Goal: Task Accomplishment & Management: Complete application form

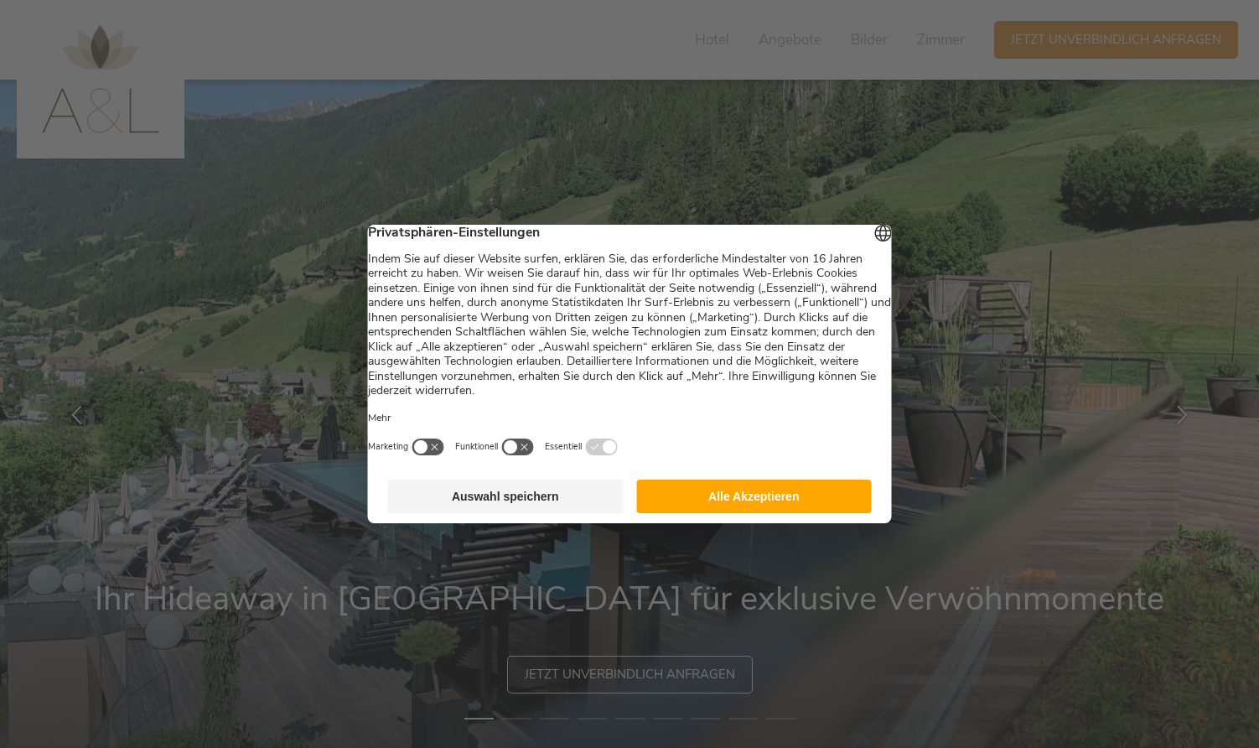
click at [563, 512] on button "Auswahl speichern" at bounding box center [506, 497] width 236 height 34
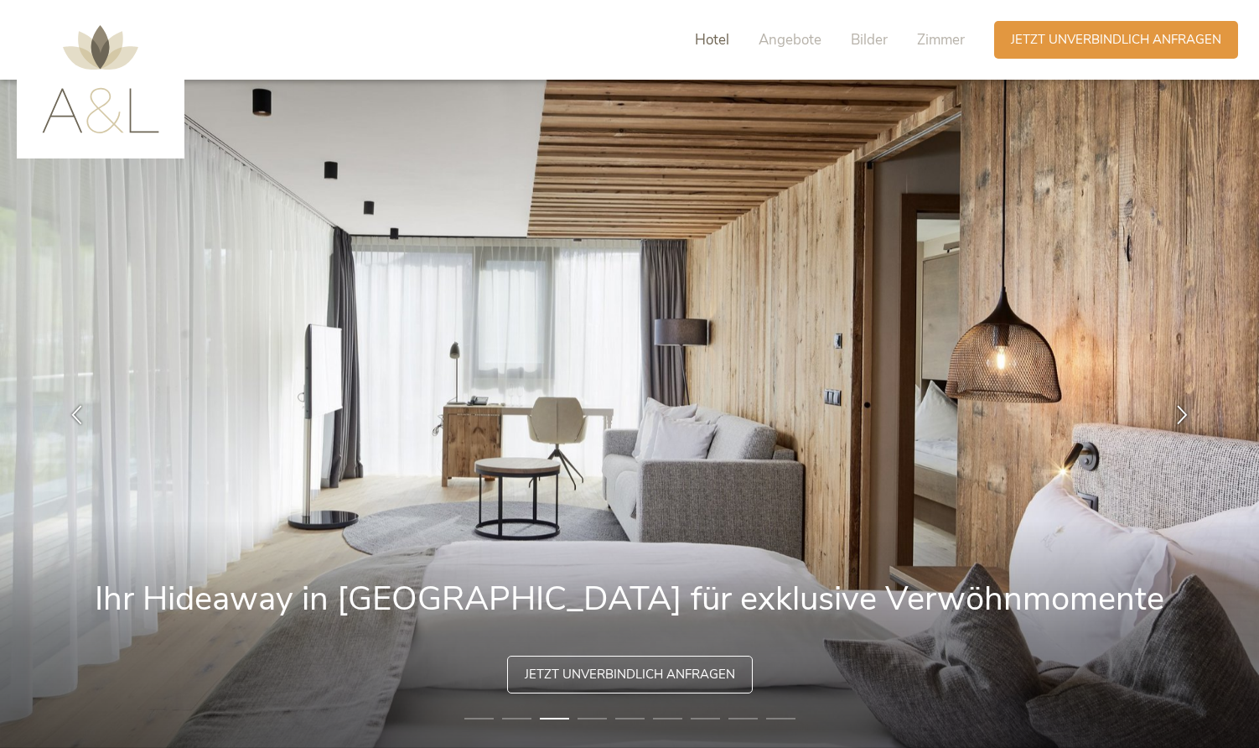
click at [705, 34] on span "Hotel" at bounding box center [712, 39] width 34 height 19
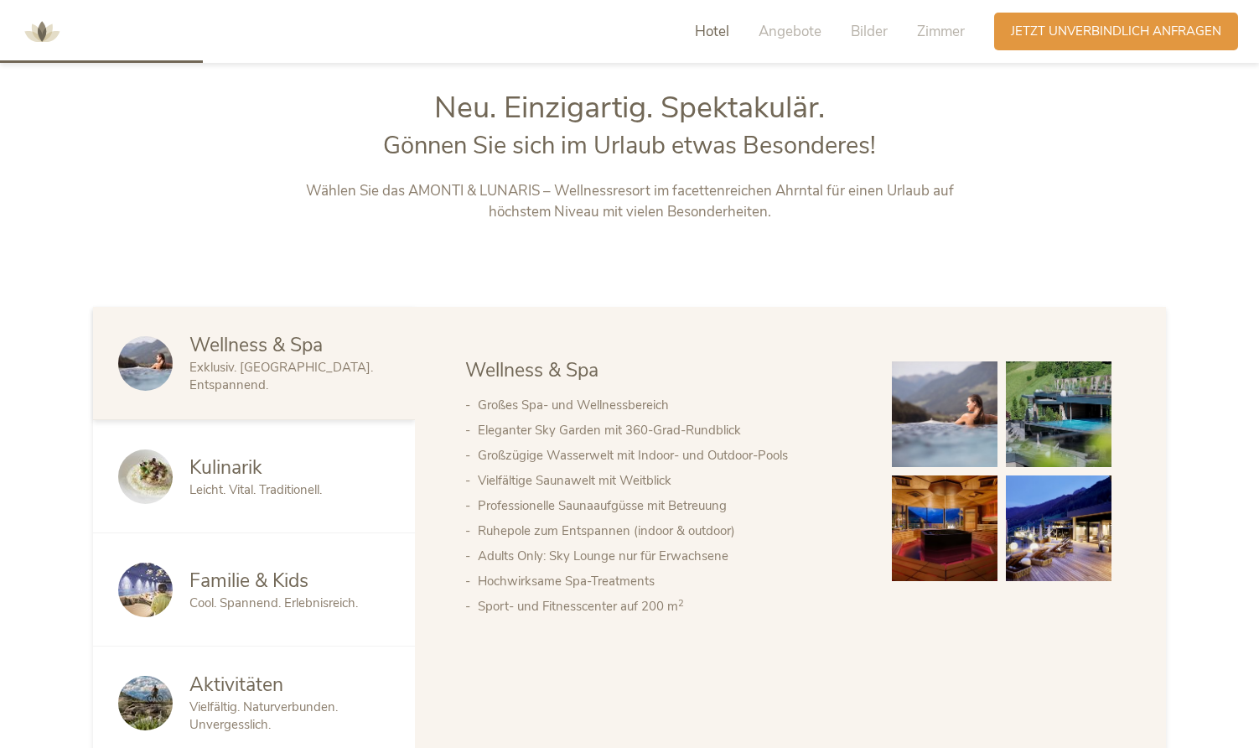
scroll to position [806, 0]
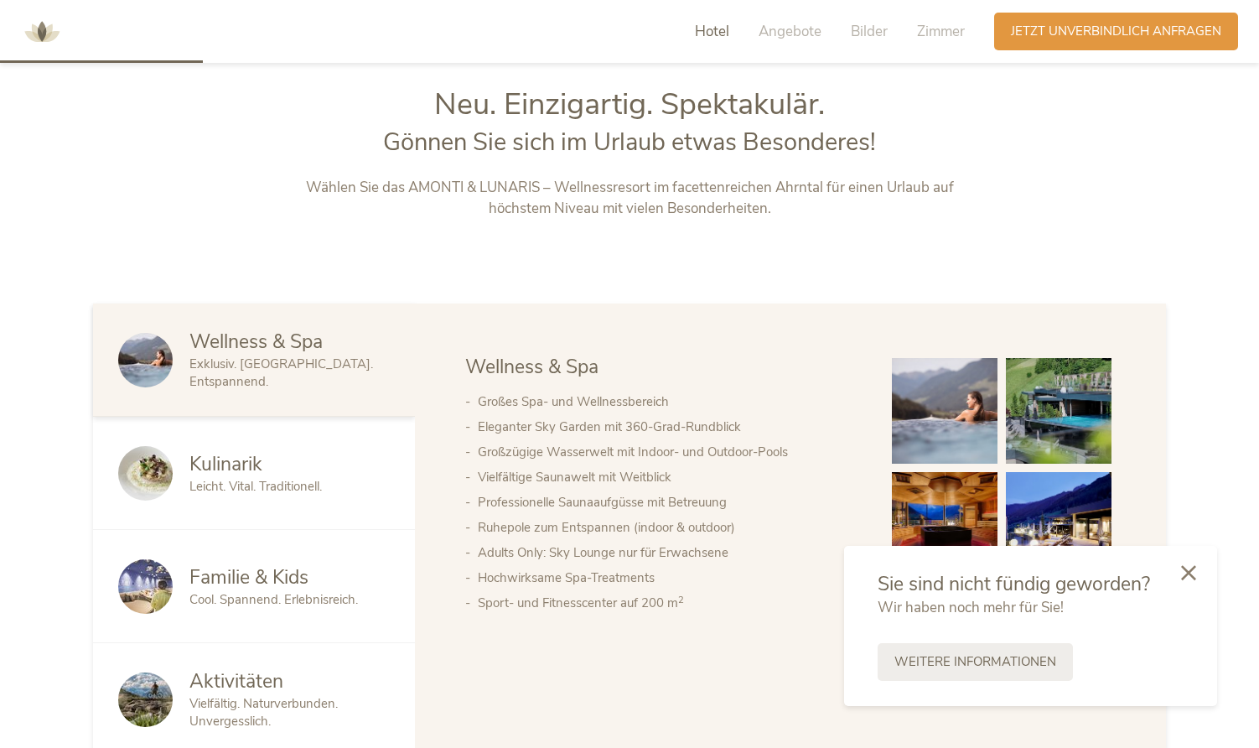
click at [1184, 574] on icon at bounding box center [1188, 572] width 15 height 15
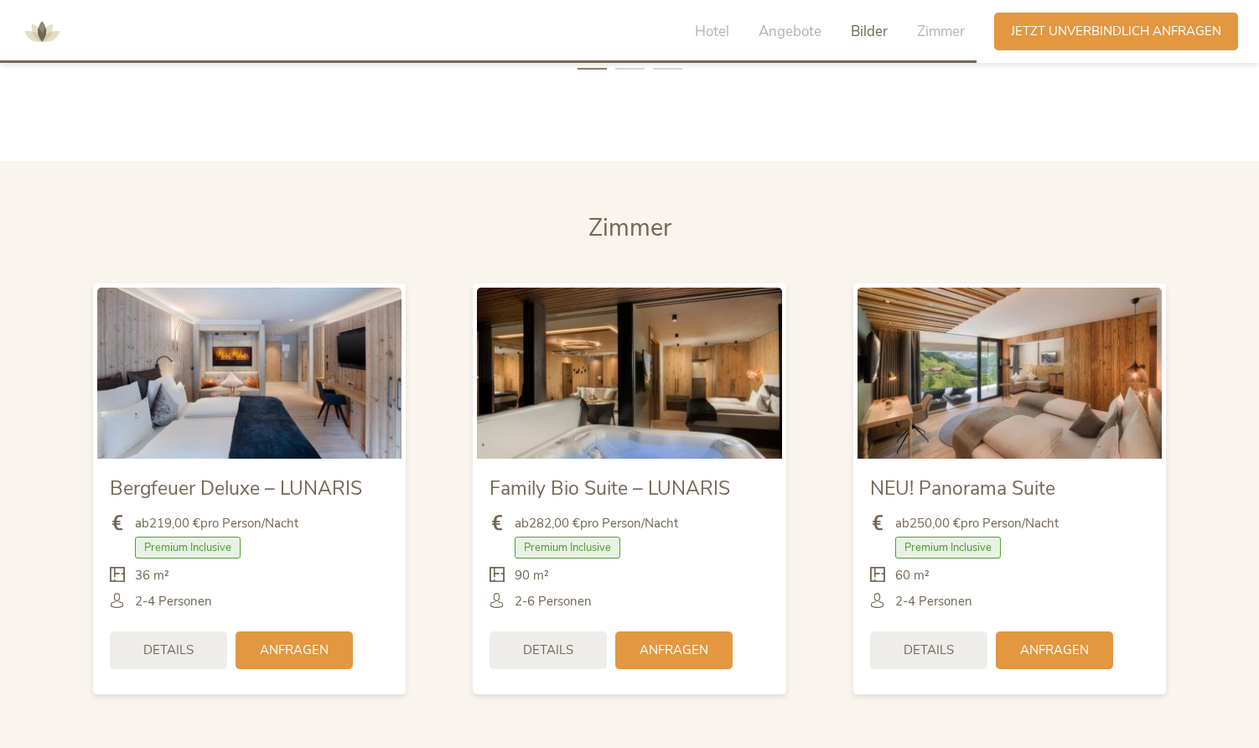
scroll to position [3886, 0]
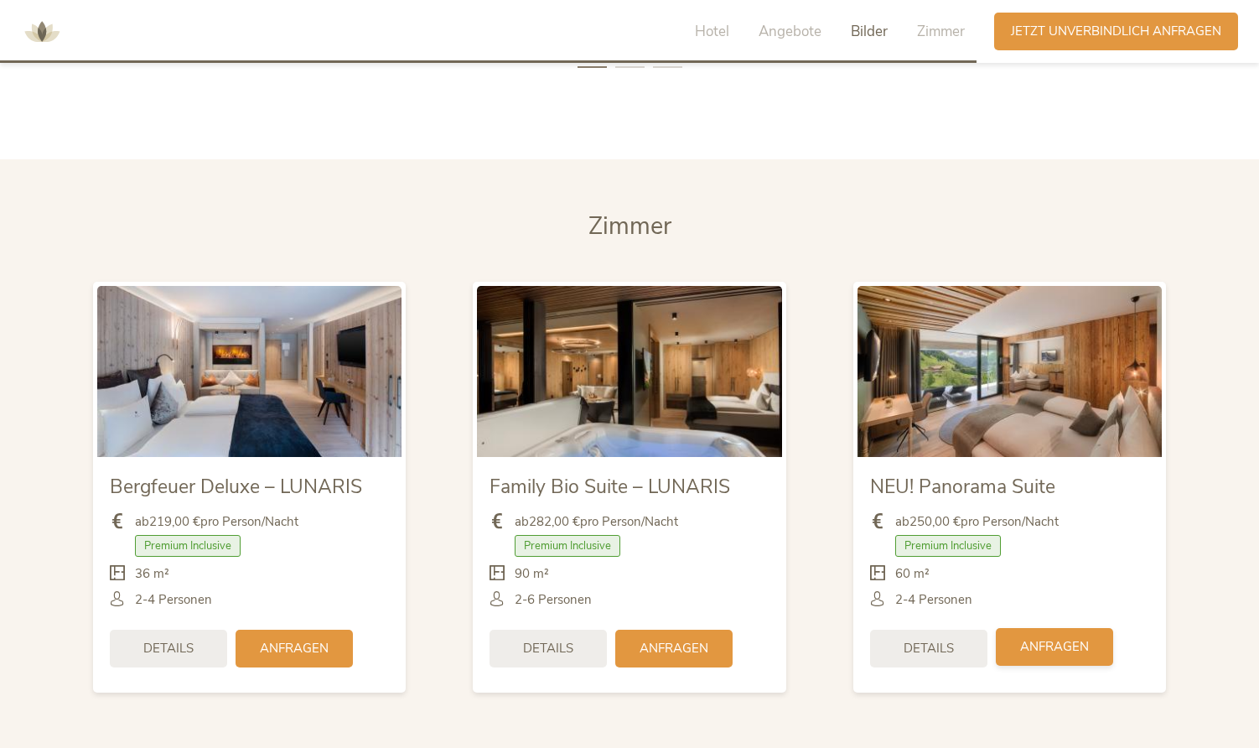
click at [1053, 628] on div "Anfragen" at bounding box center [1054, 647] width 117 height 38
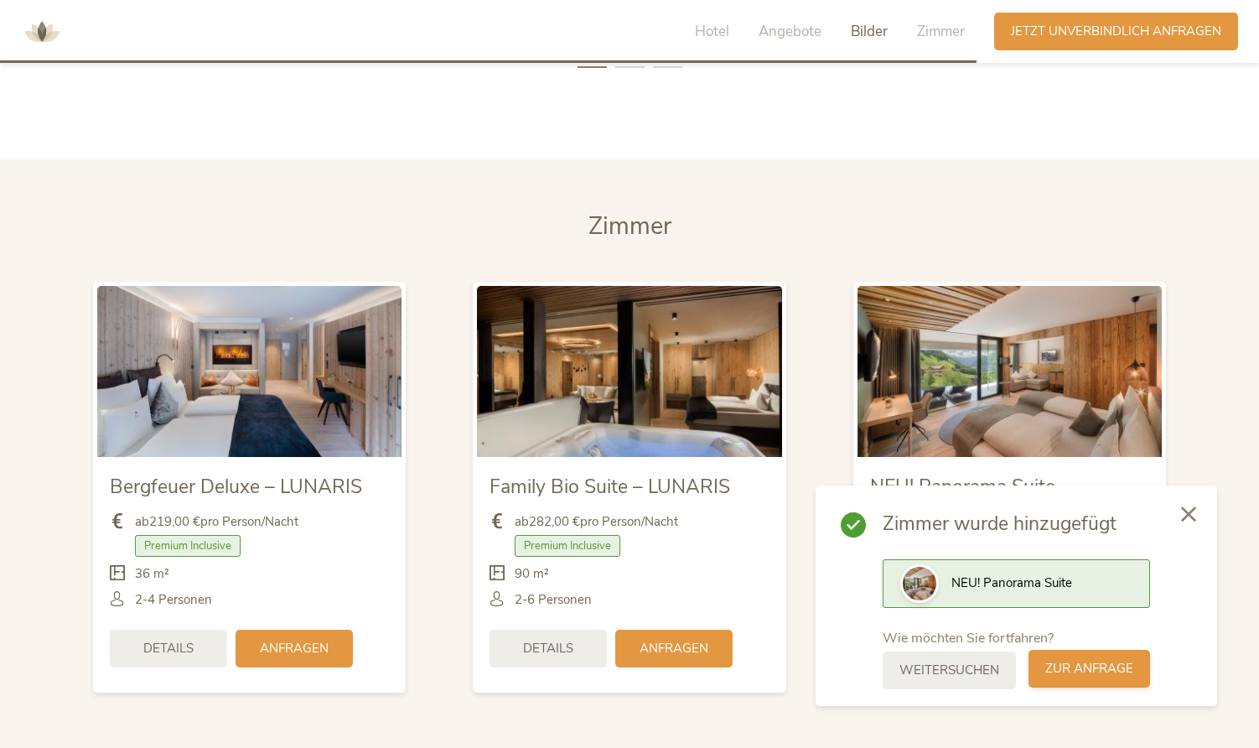
click at [1086, 673] on span "zur Anfrage" at bounding box center [1090, 669] width 88 height 18
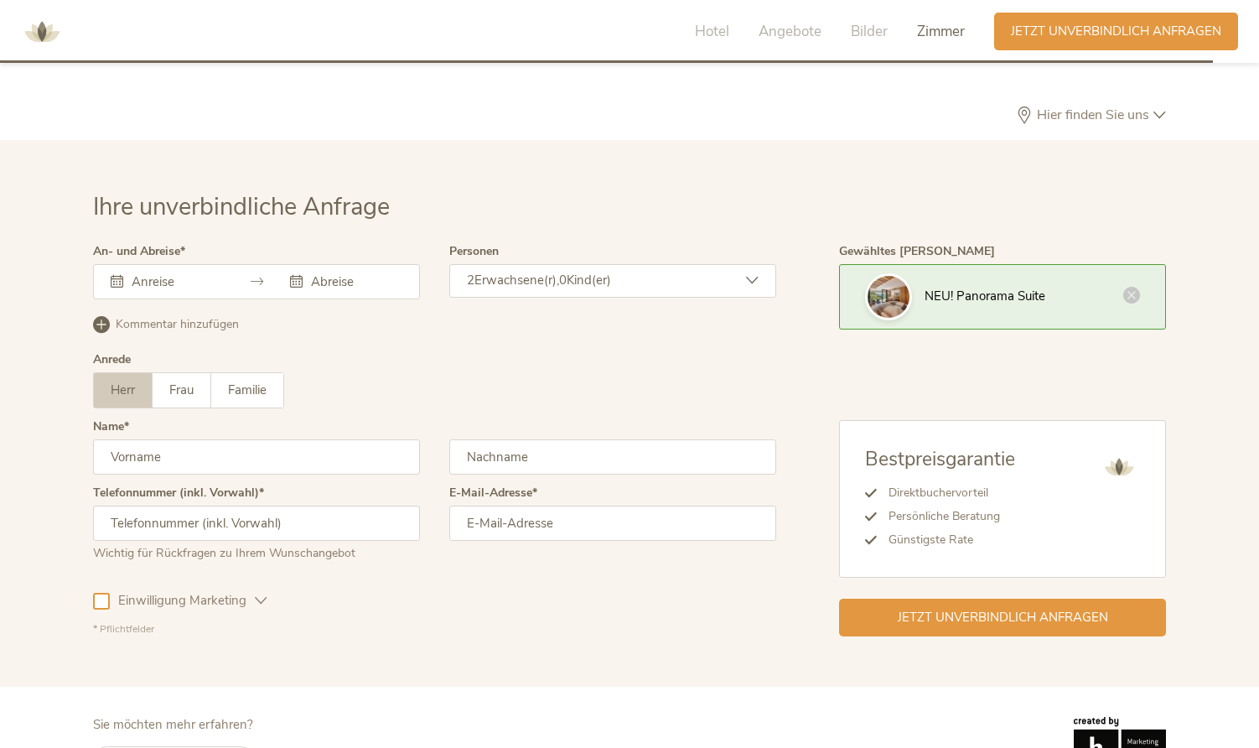
scroll to position [5011, 0]
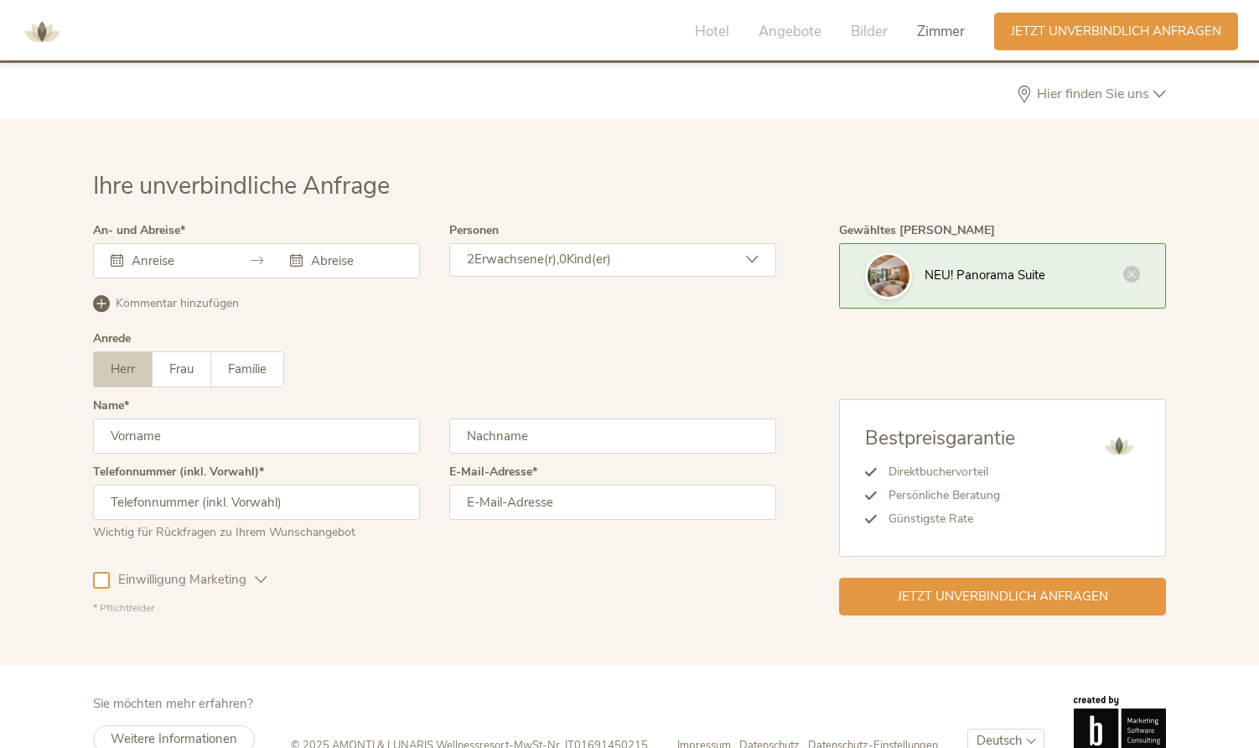
click at [136, 252] on input "text" at bounding box center [175, 260] width 96 height 17
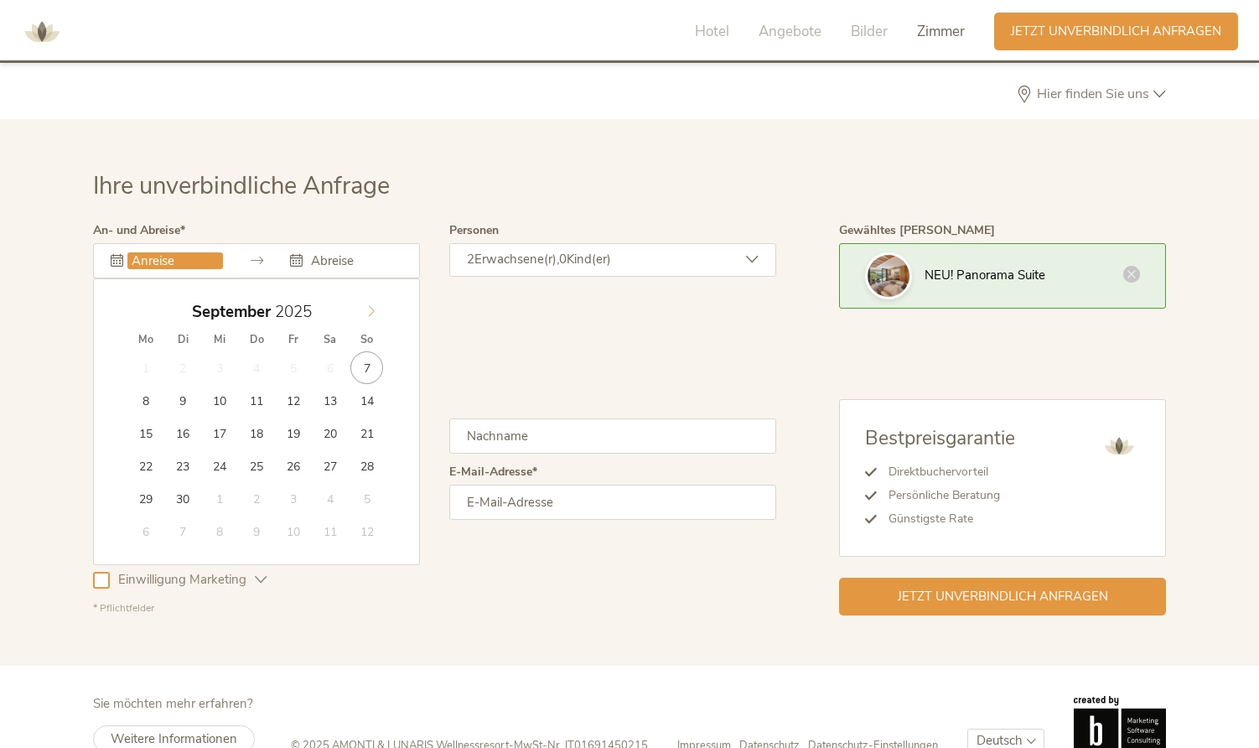
click at [370, 305] on icon at bounding box center [372, 311] width 12 height 12
type input "[DATE]"
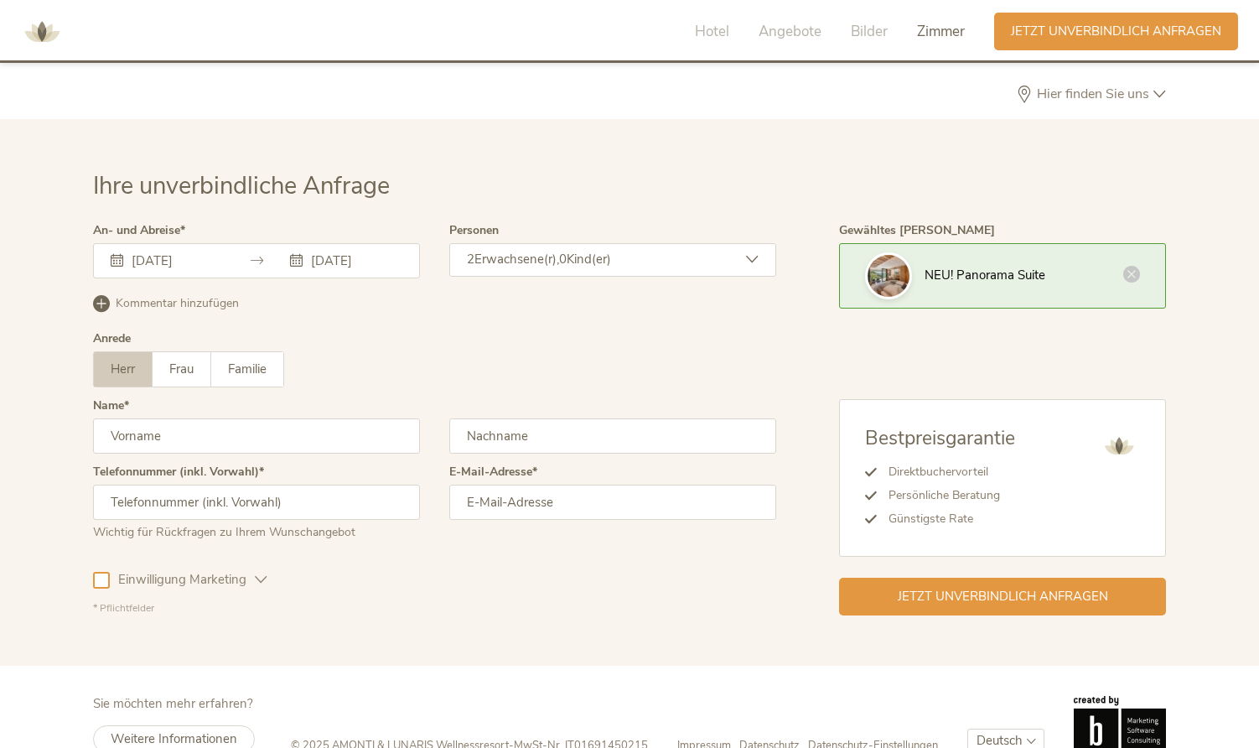
click at [567, 251] on span "0" at bounding box center [563, 259] width 8 height 17
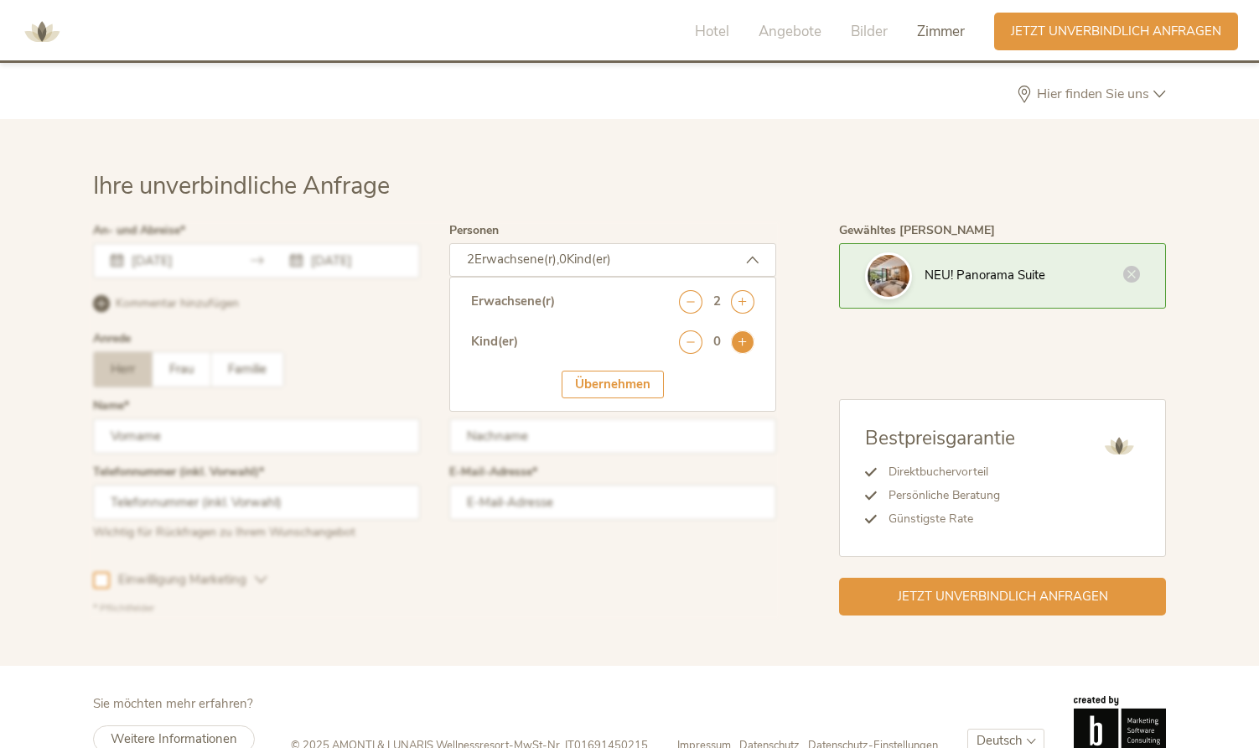
click at [748, 330] on icon at bounding box center [742, 341] width 23 height 23
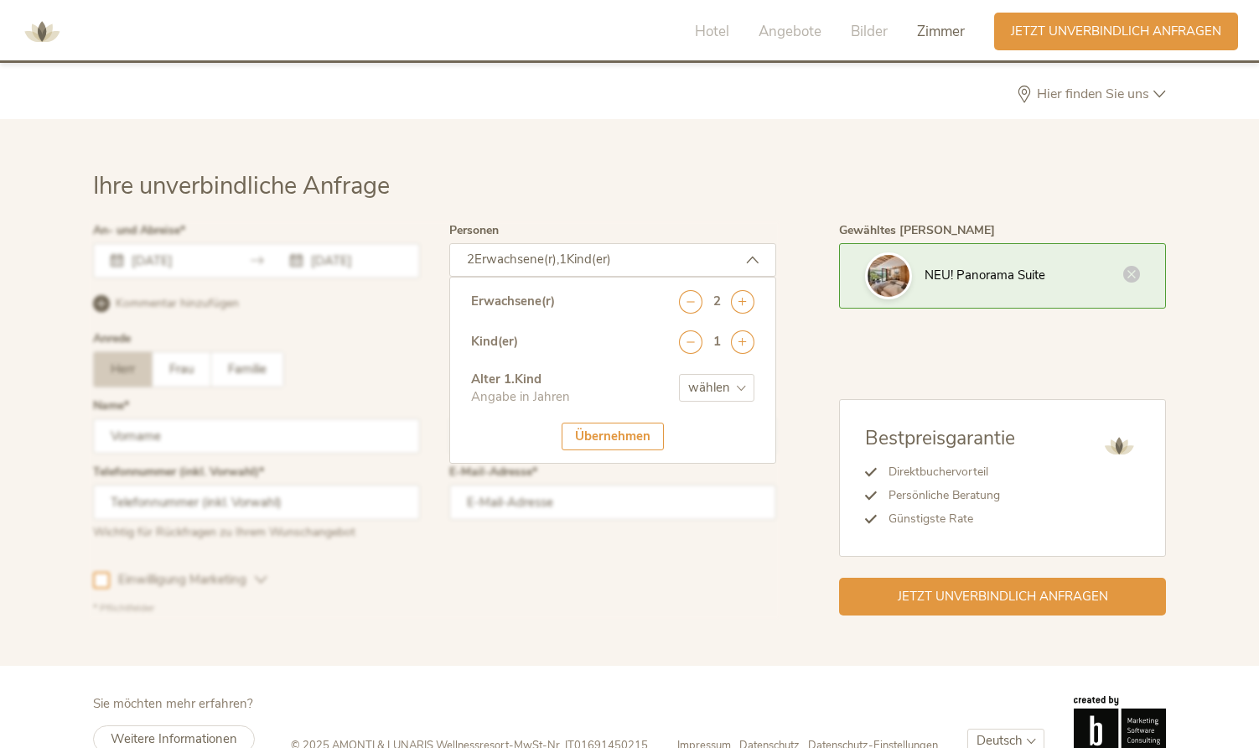
select select "7"
click at [610, 423] on div "Übernehmen" at bounding box center [613, 437] width 102 height 28
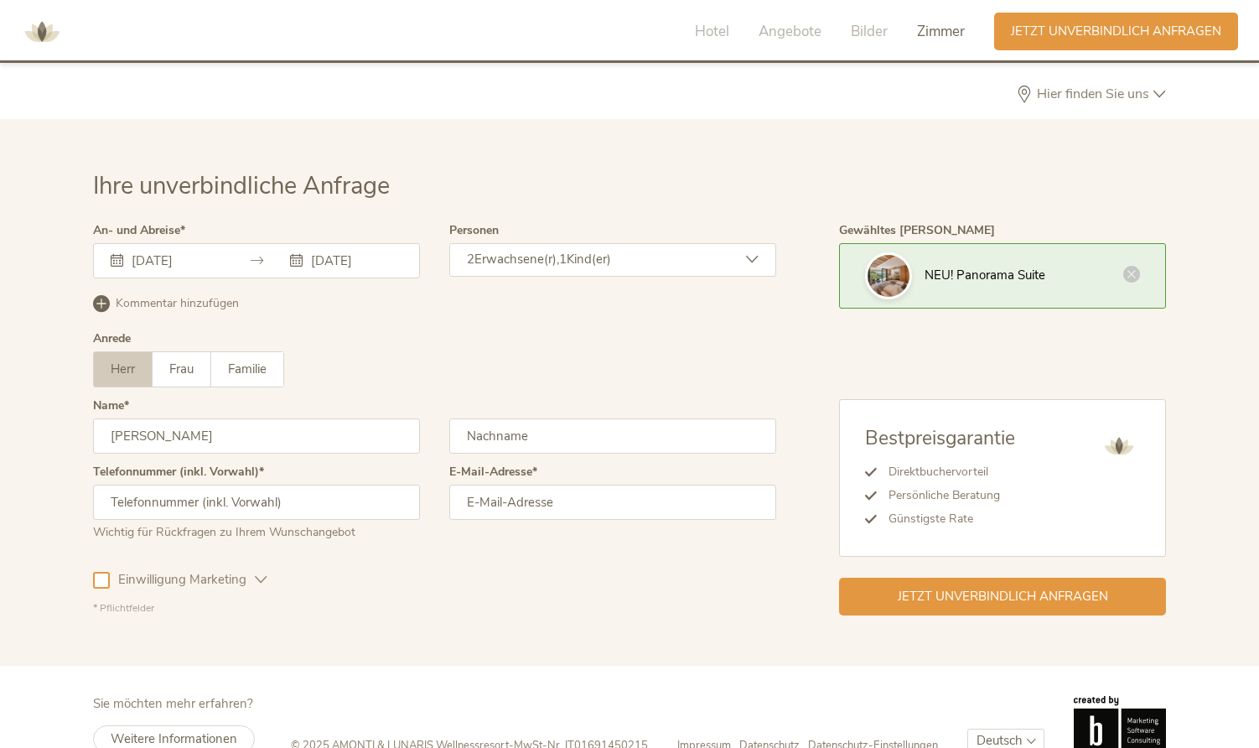
type input "[PERSON_NAME]"
type input "Coplet"
type input "0041794475131"
click at [611, 485] on input "[EMAIL_ADDRESS][DOMAIN_NAME]" at bounding box center [612, 502] width 327 height 35
type input "[EMAIL_ADDRESS][DOMAIN_NAME]"
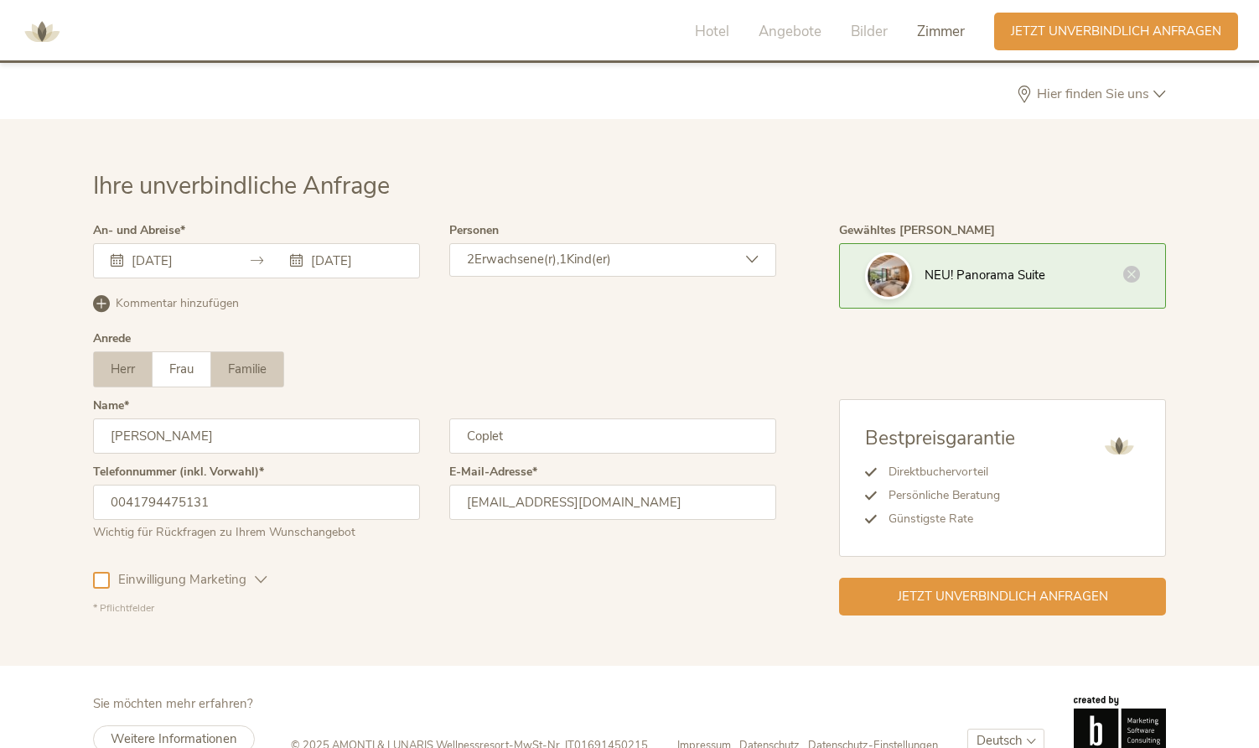
click at [257, 361] on span "Familie" at bounding box center [247, 369] width 39 height 17
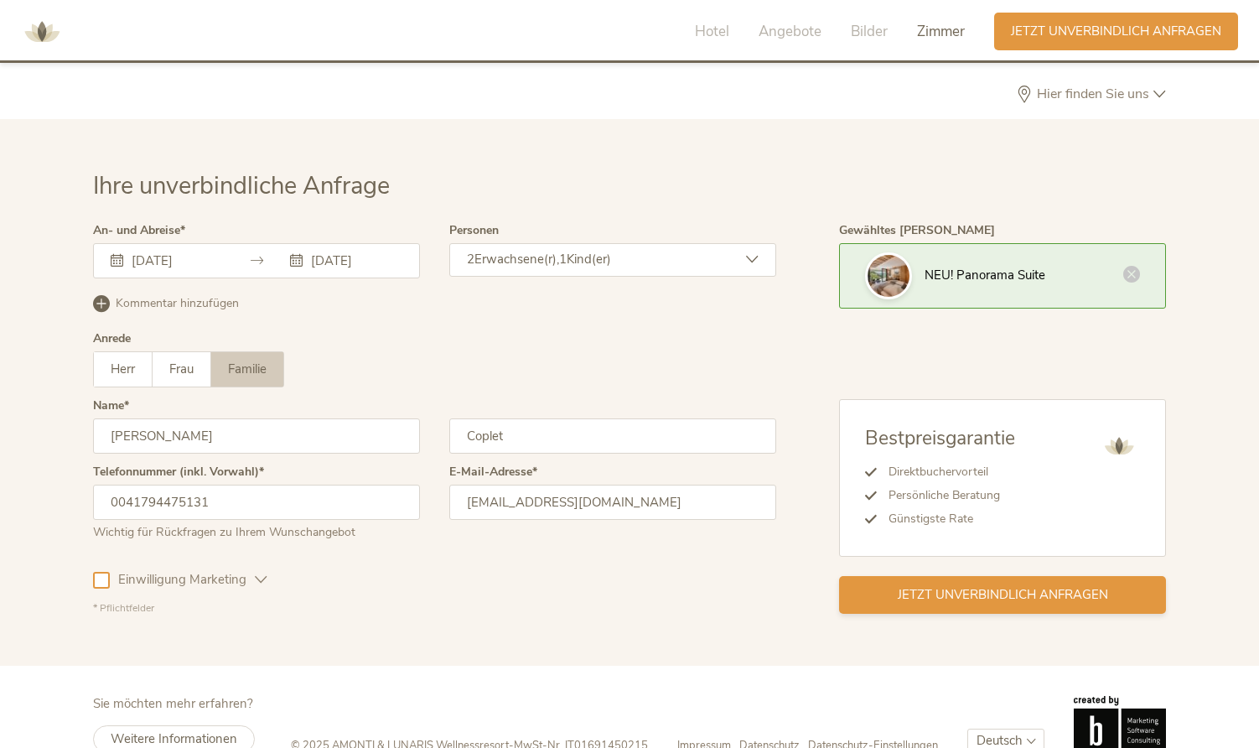
click at [950, 586] on span "Jetzt unverbindlich anfragen" at bounding box center [1003, 595] width 210 height 18
